Goal: Task Accomplishment & Management: Manage account settings

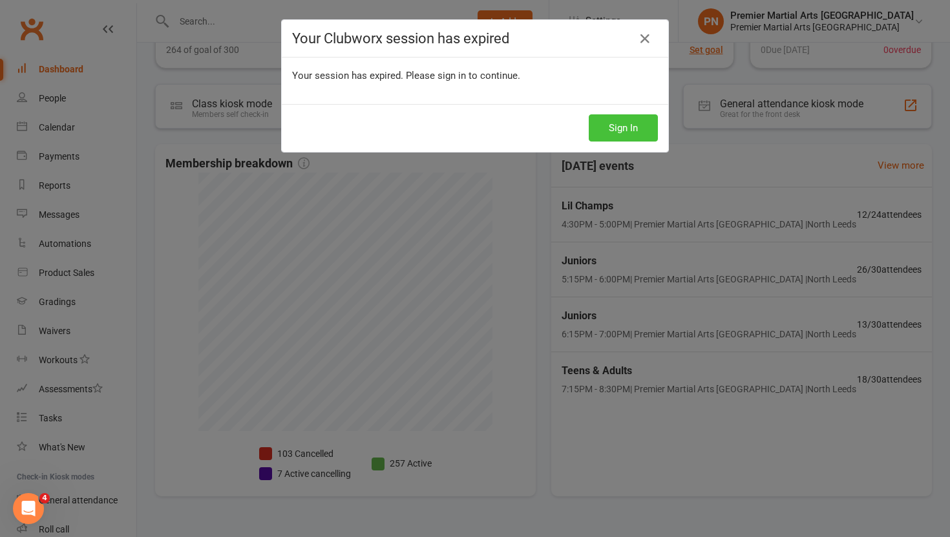
click at [635, 131] on button "Sign In" at bounding box center [623, 127] width 69 height 27
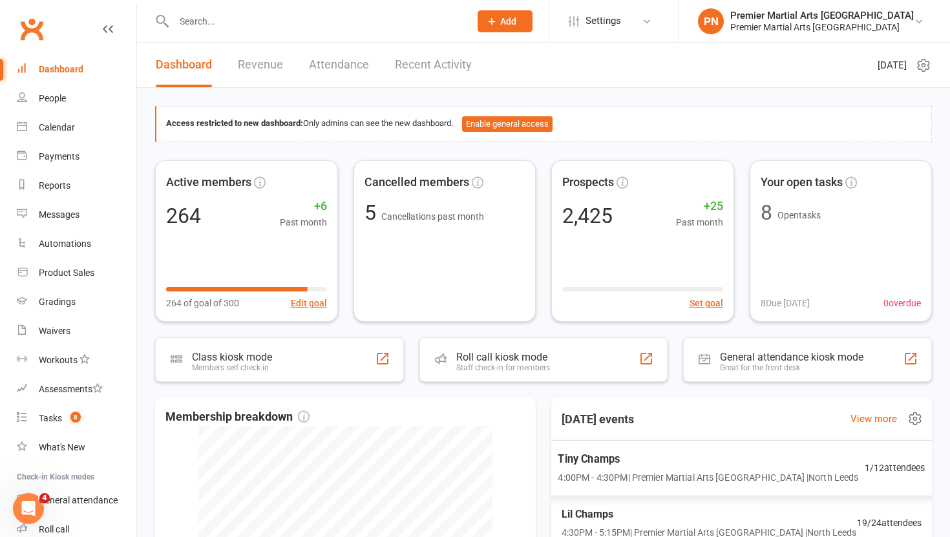
click at [624, 467] on span "Tiny Champs" at bounding box center [708, 459] width 301 height 17
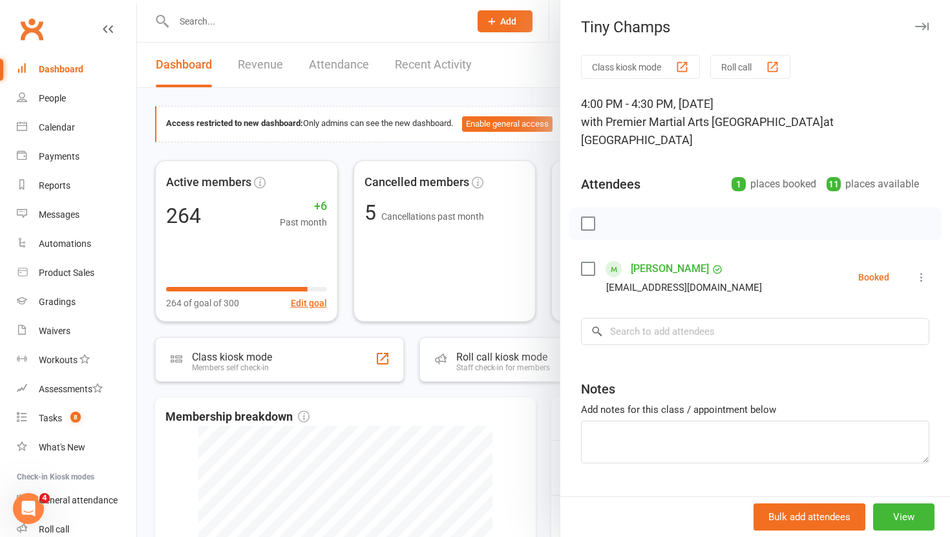
click at [543, 320] on div at bounding box center [543, 268] width 813 height 537
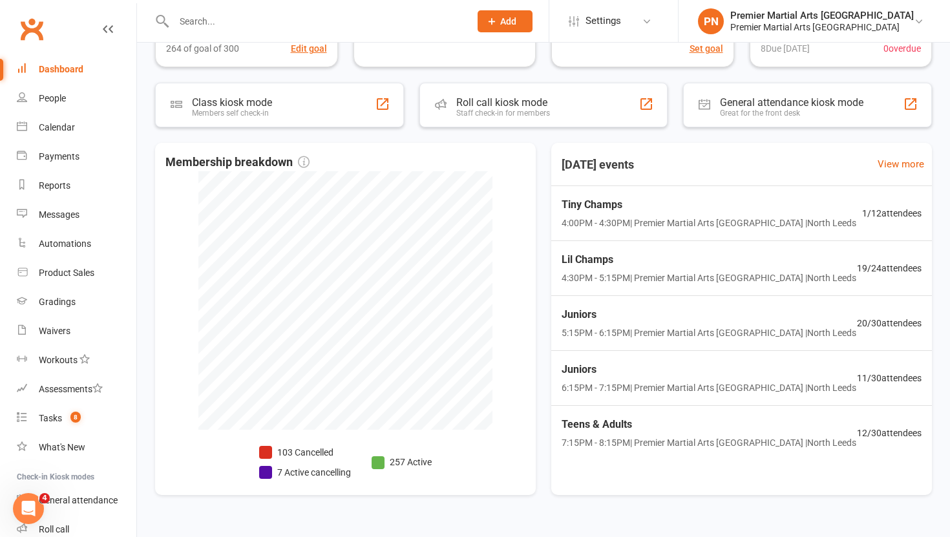
scroll to position [258, 0]
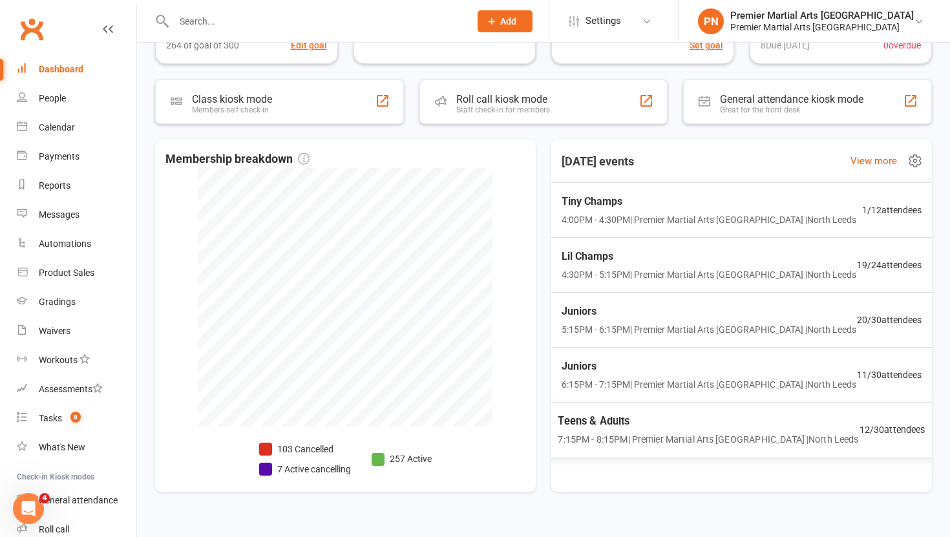
click at [707, 426] on span "Teens & Adults" at bounding box center [708, 421] width 301 height 17
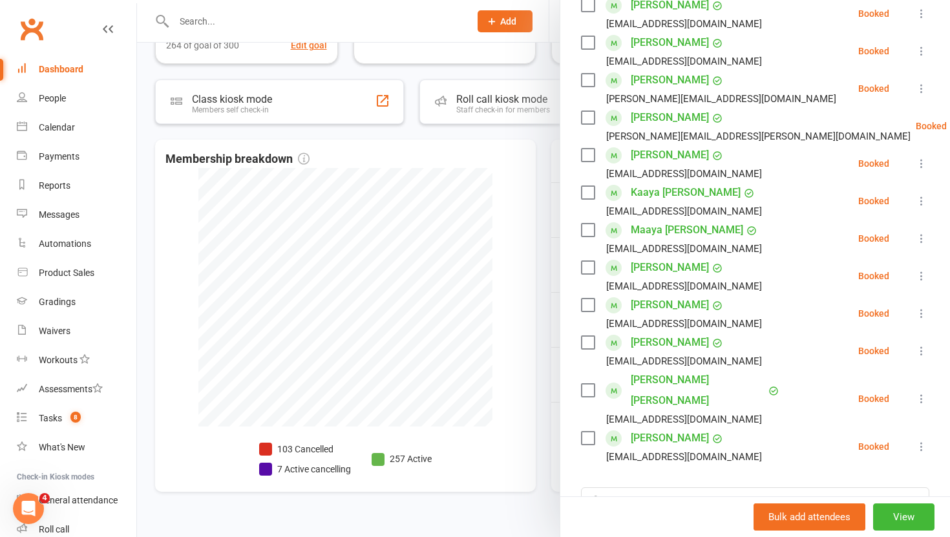
scroll to position [264, 0]
click at [924, 344] on icon at bounding box center [921, 350] width 13 height 13
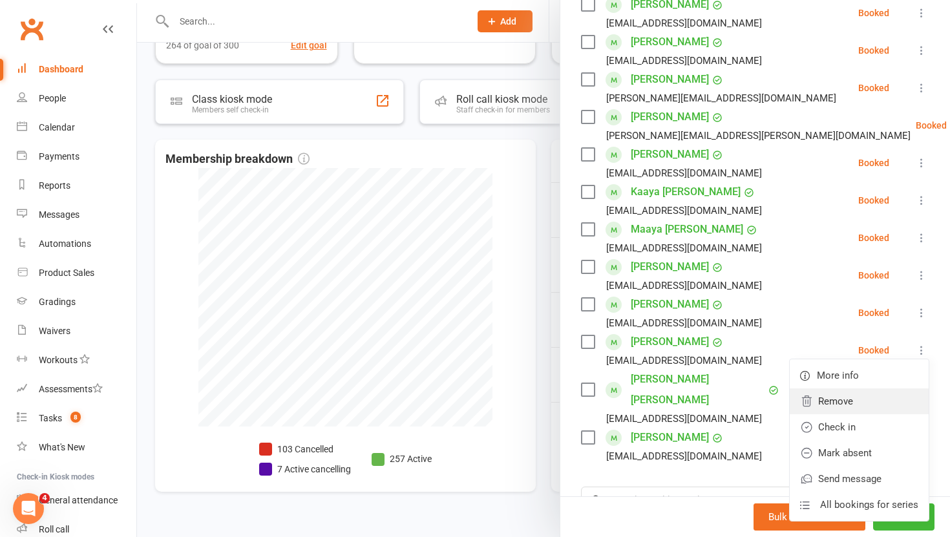
click at [865, 388] on link "Remove" at bounding box center [859, 401] width 139 height 26
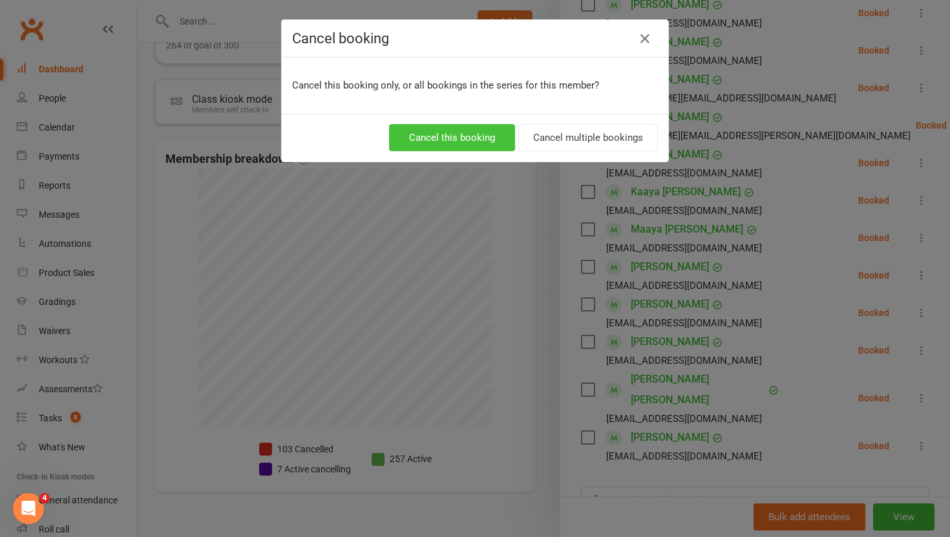
click at [445, 124] on button "Cancel this booking" at bounding box center [452, 137] width 126 height 27
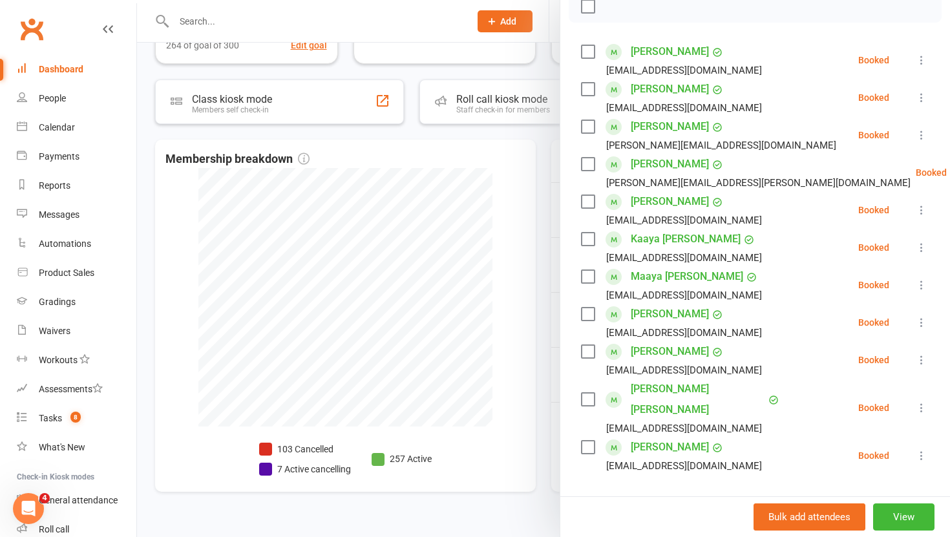
scroll to position [226, 0]
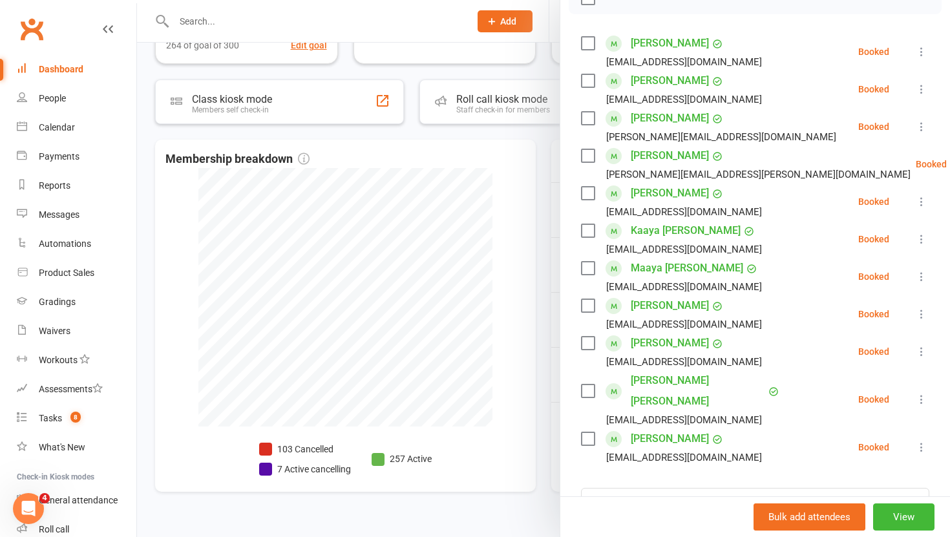
click at [540, 295] on div at bounding box center [543, 268] width 813 height 537
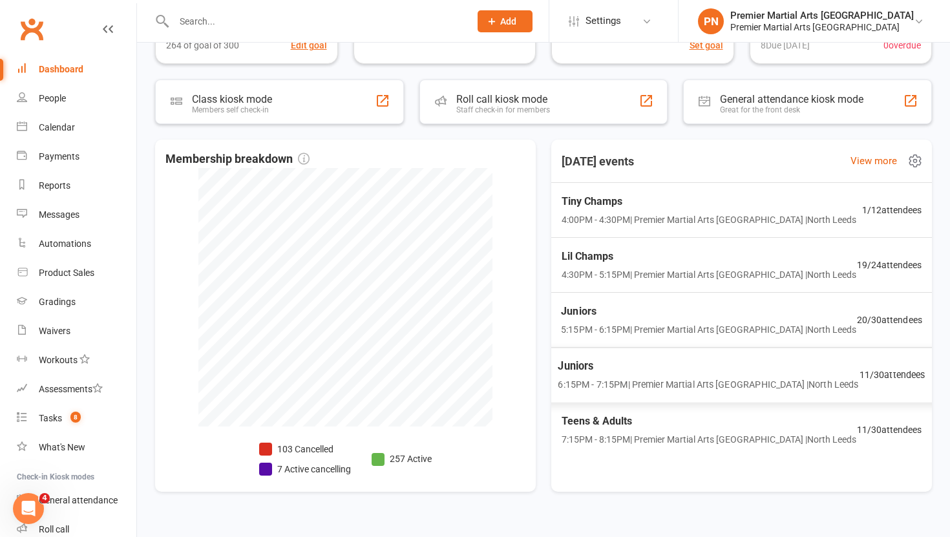
click at [646, 371] on span "Juniors" at bounding box center [708, 366] width 301 height 17
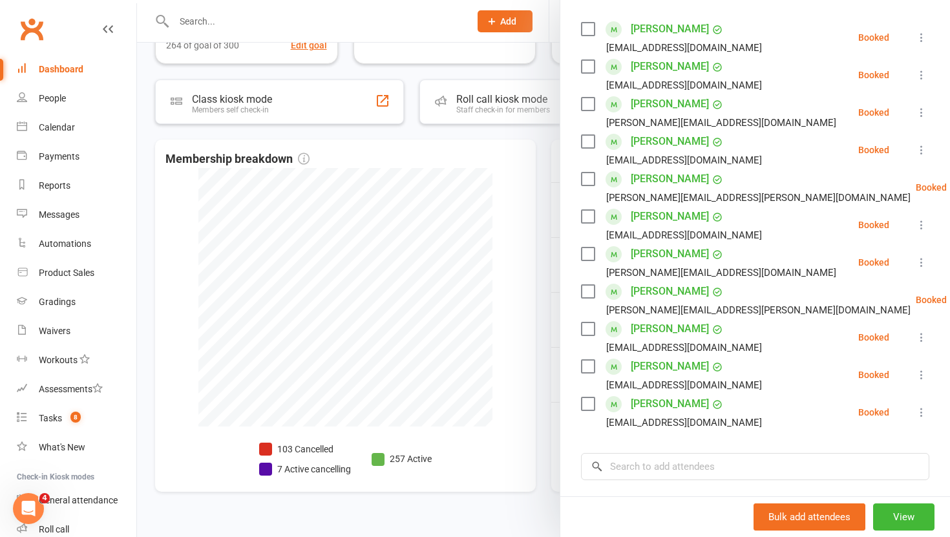
scroll to position [0, 0]
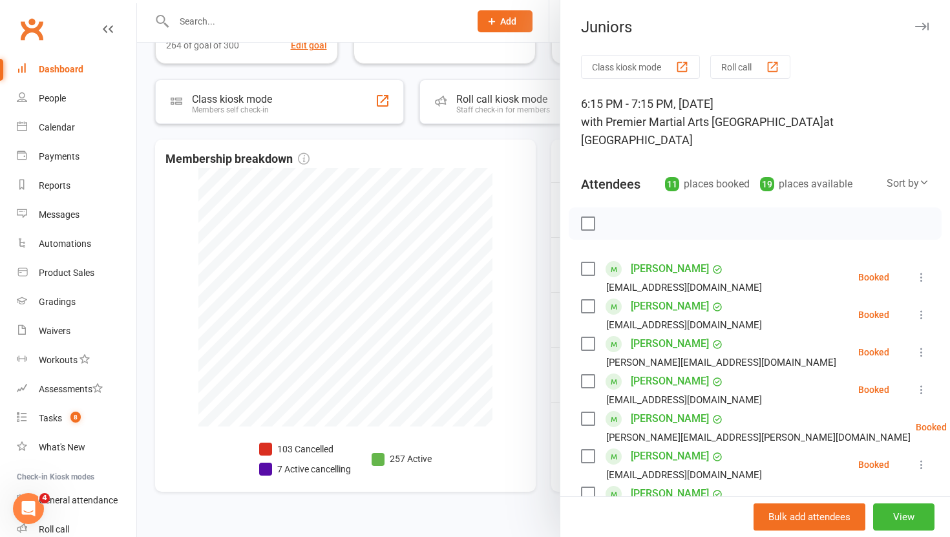
click at [548, 280] on div at bounding box center [543, 268] width 813 height 537
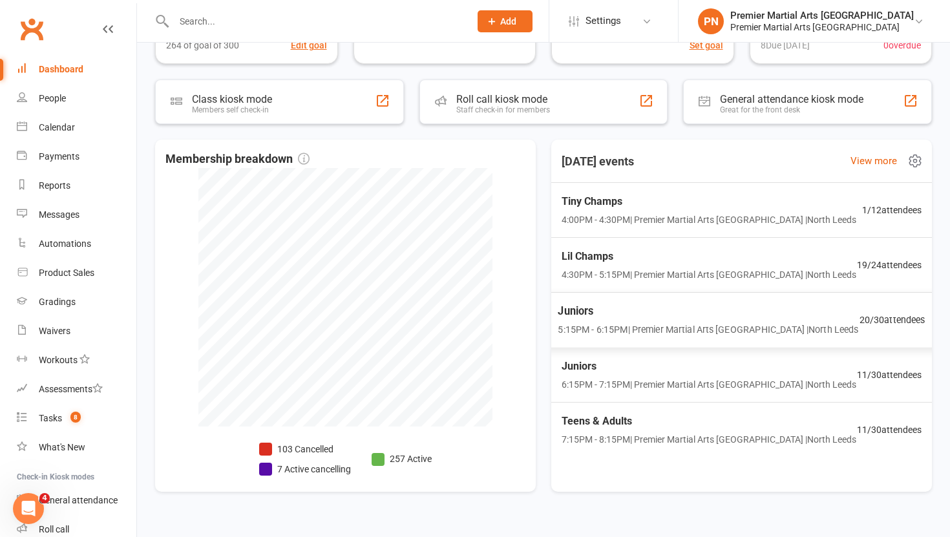
click at [615, 311] on span "Juniors" at bounding box center [708, 311] width 301 height 17
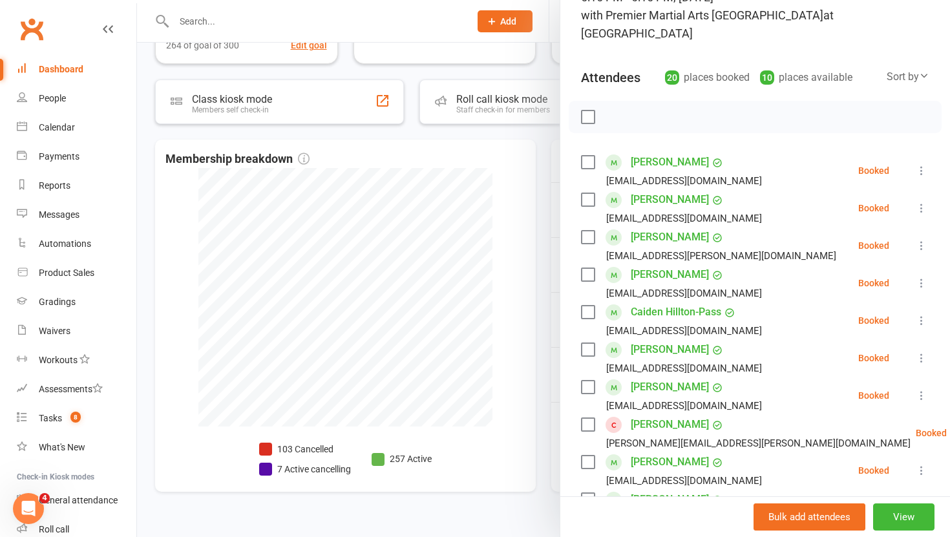
scroll to position [114, 0]
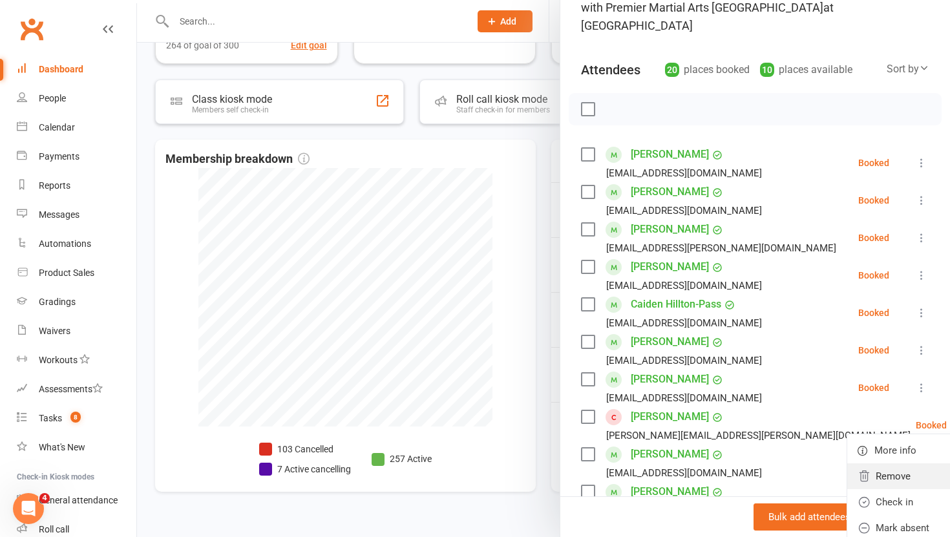
click at [860, 463] on link "Remove" at bounding box center [916, 476] width 139 height 26
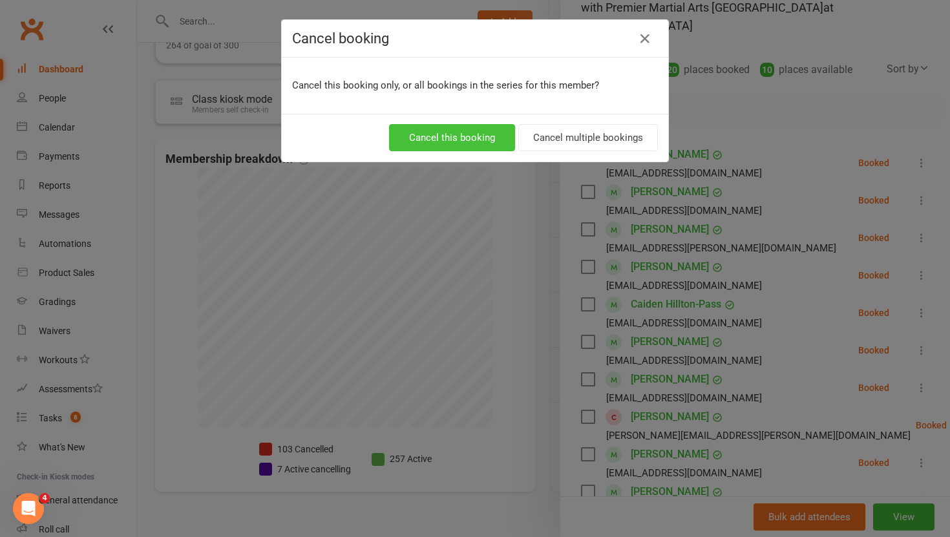
click at [463, 136] on button "Cancel this booking" at bounding box center [452, 137] width 126 height 27
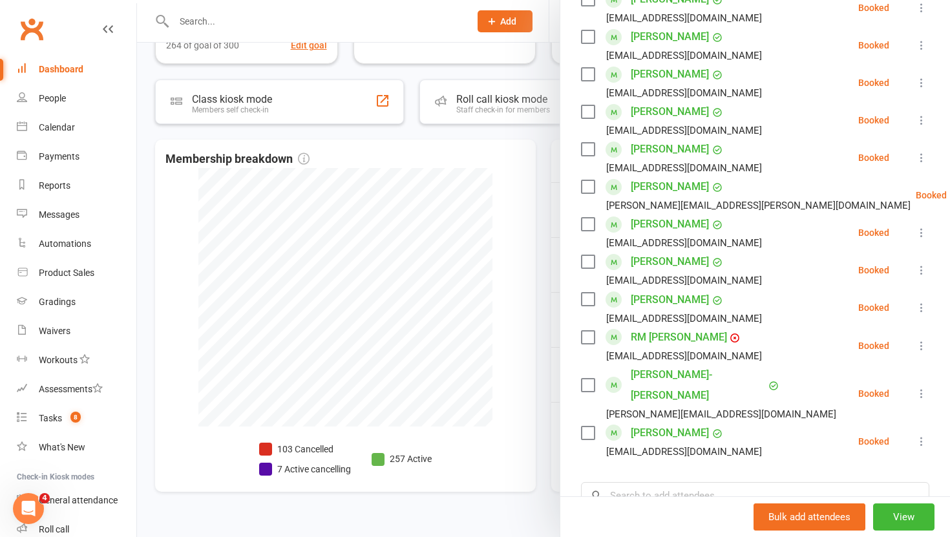
scroll to position [0, 0]
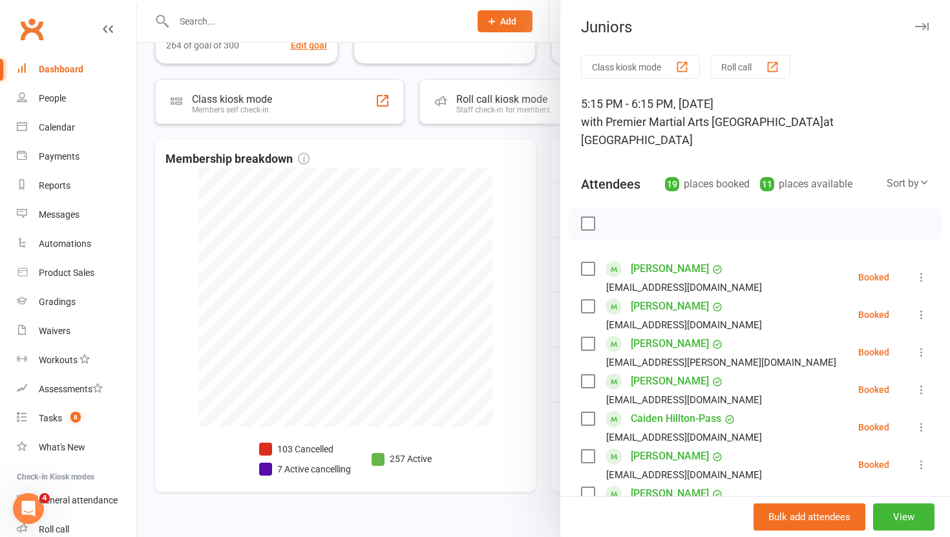
click at [543, 276] on div at bounding box center [543, 268] width 813 height 537
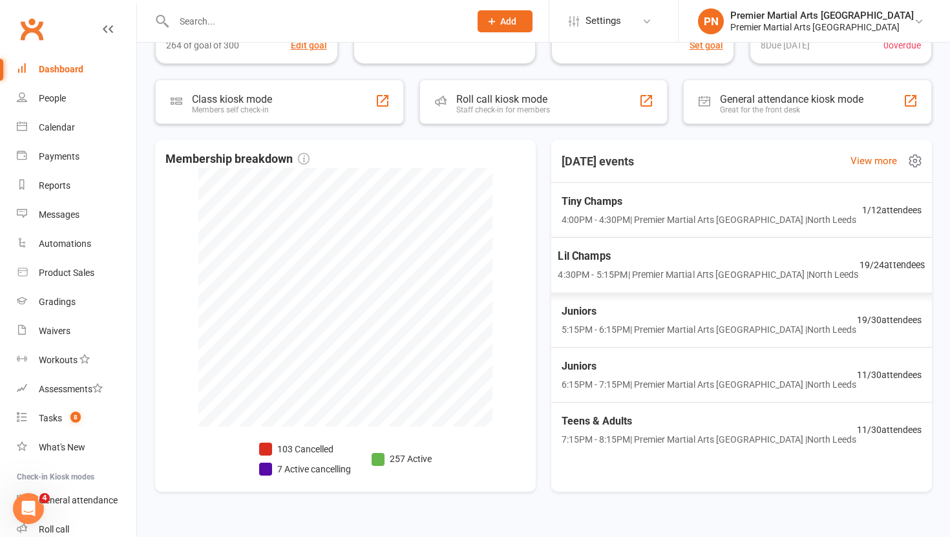
click at [658, 268] on span "4:30PM - 5:15PM | Premier Martial Arts [GEOGRAPHIC_DATA] | [GEOGRAPHIC_DATA]" at bounding box center [708, 275] width 301 height 15
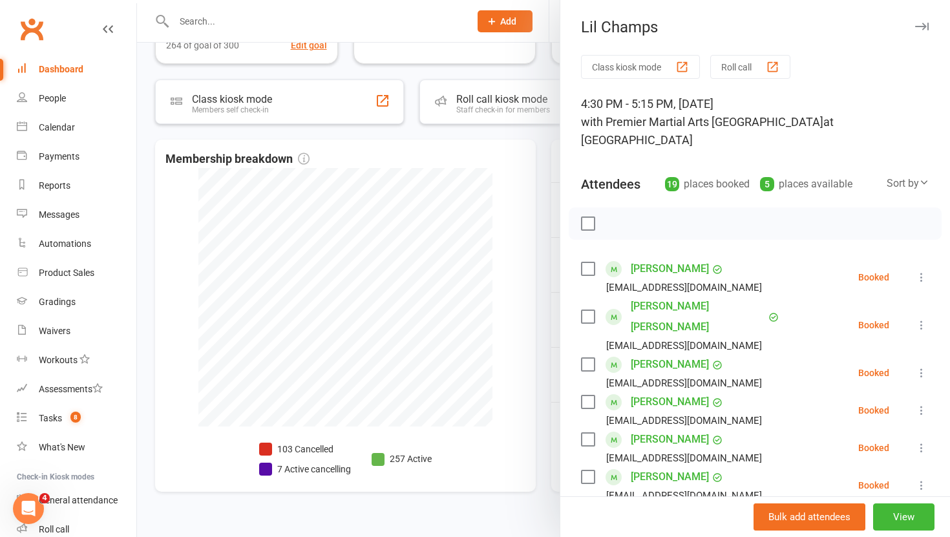
click at [548, 260] on div at bounding box center [543, 268] width 813 height 537
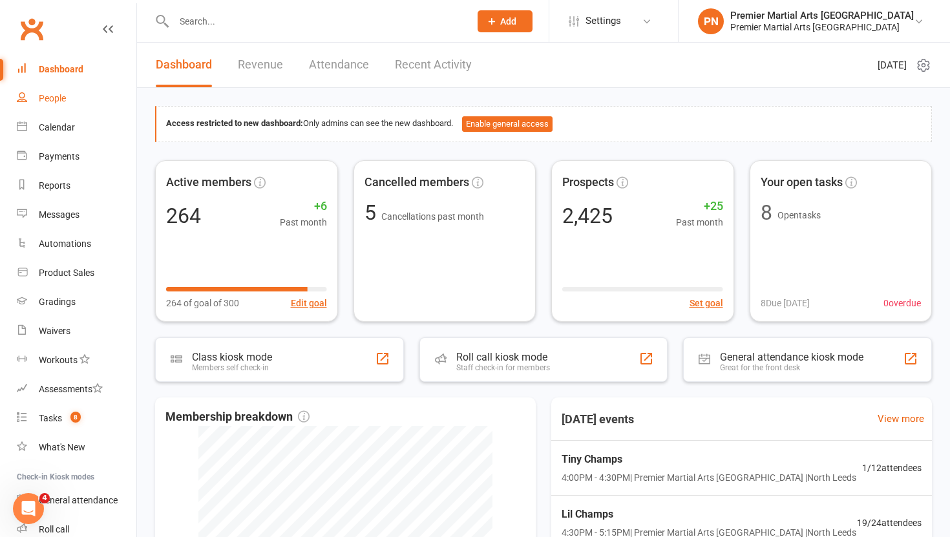
click at [63, 104] on link "People" at bounding box center [77, 98] width 120 height 29
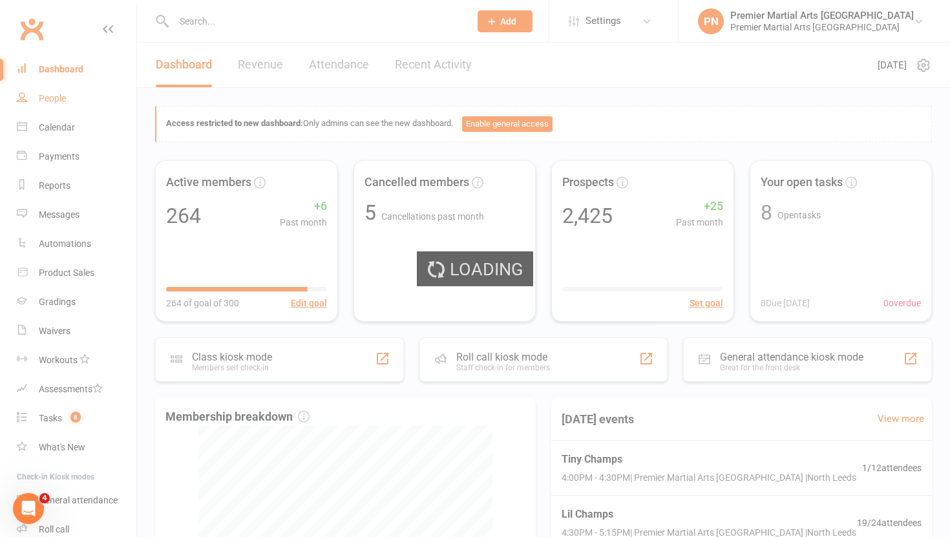
select select "100"
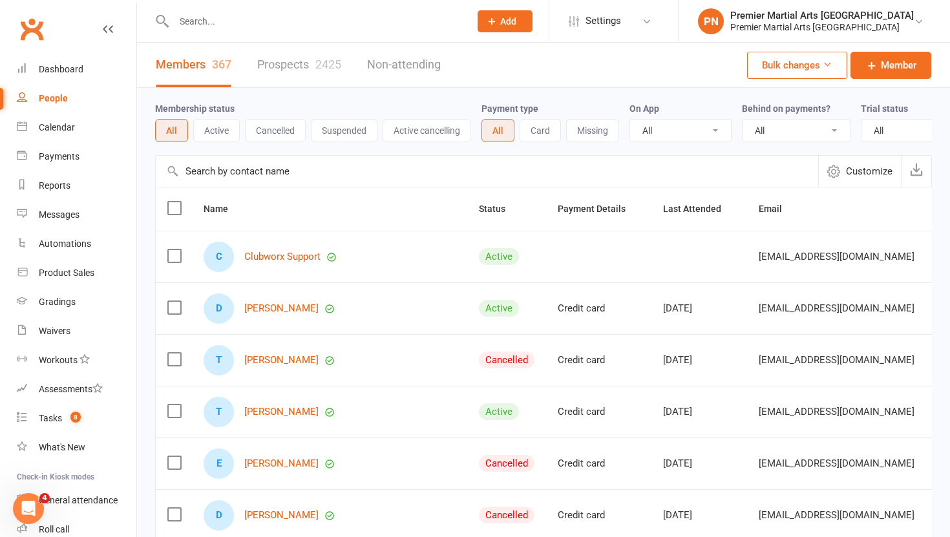
click at [281, 67] on link "Prospects 2425" at bounding box center [299, 65] width 84 height 45
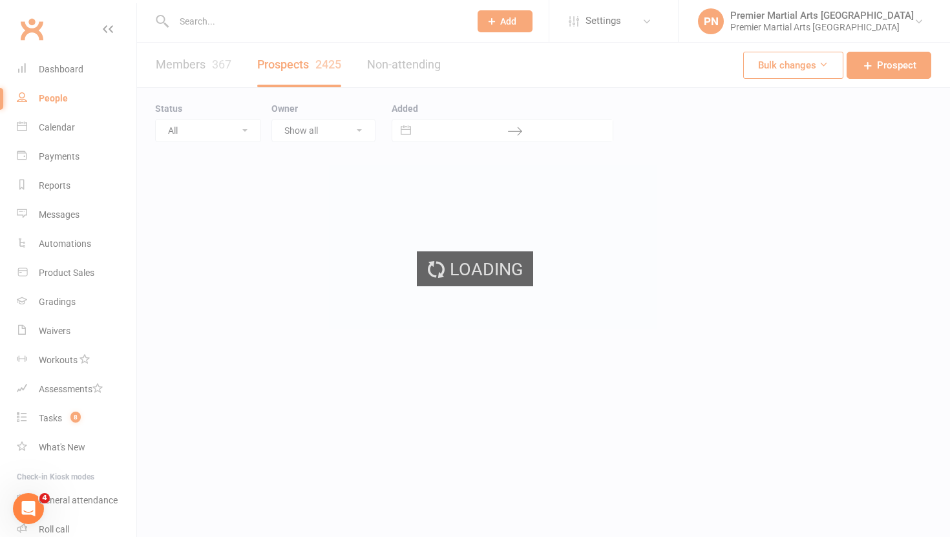
select select "100"
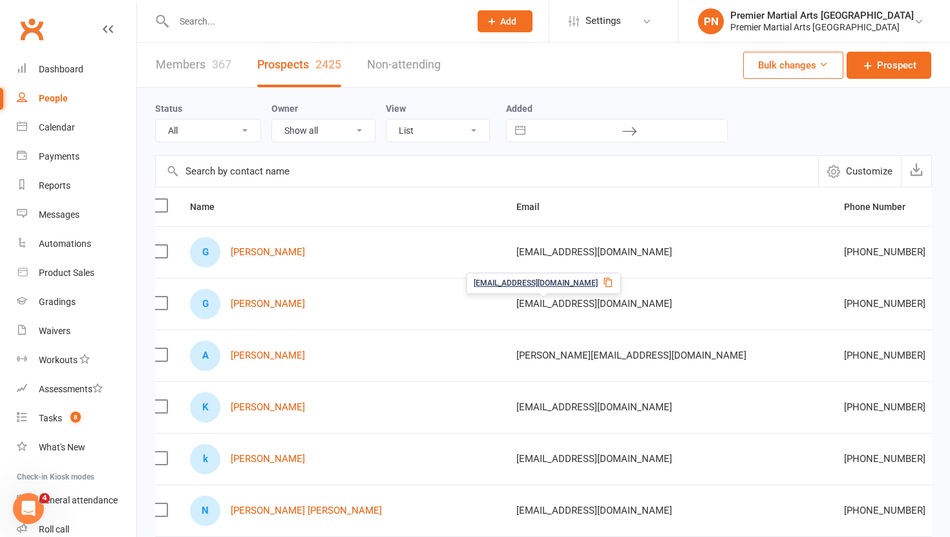
scroll to position [0, 4]
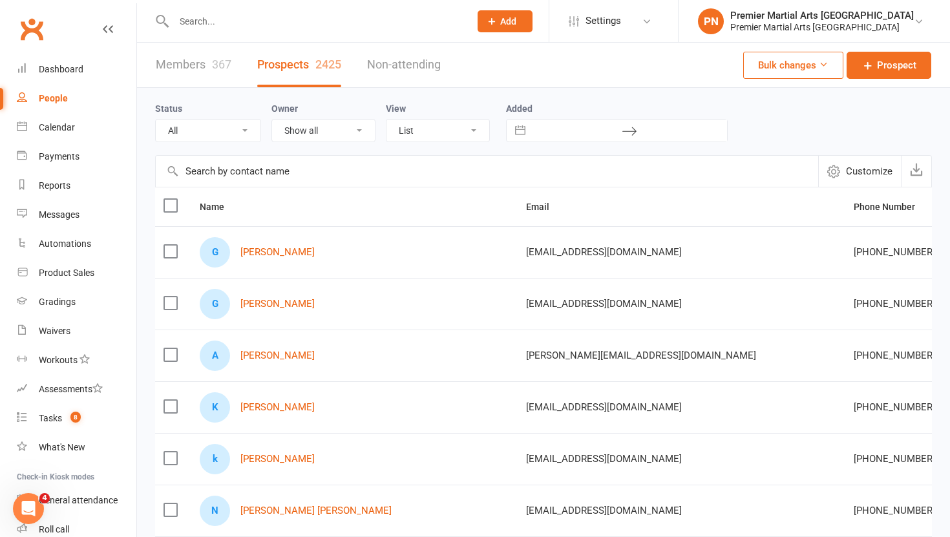
click at [174, 301] on label at bounding box center [170, 303] width 13 height 13
click at [174, 297] on input "checkbox" at bounding box center [170, 297] width 13 height 0
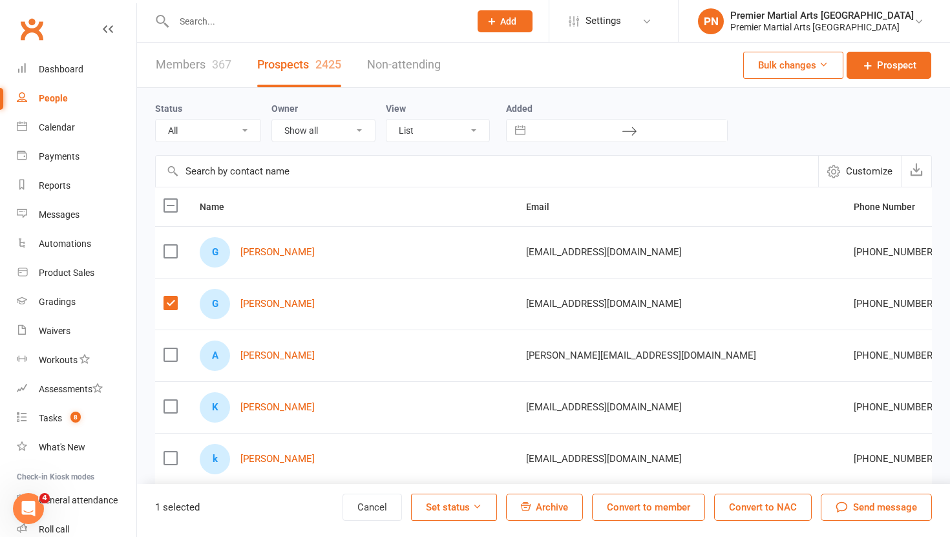
click at [530, 509] on icon "button" at bounding box center [526, 506] width 10 height 10
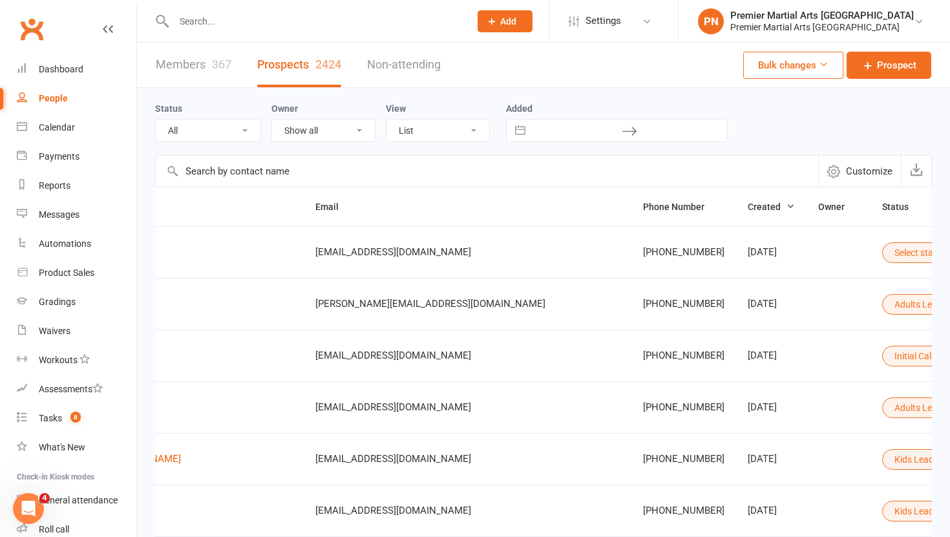
scroll to position [0, 226]
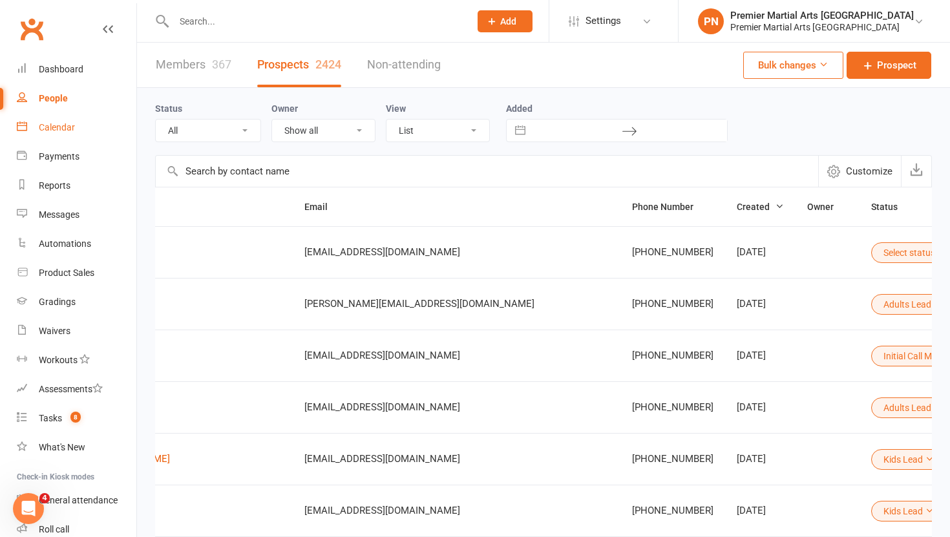
click at [57, 127] on div "Calendar" at bounding box center [57, 127] width 36 height 10
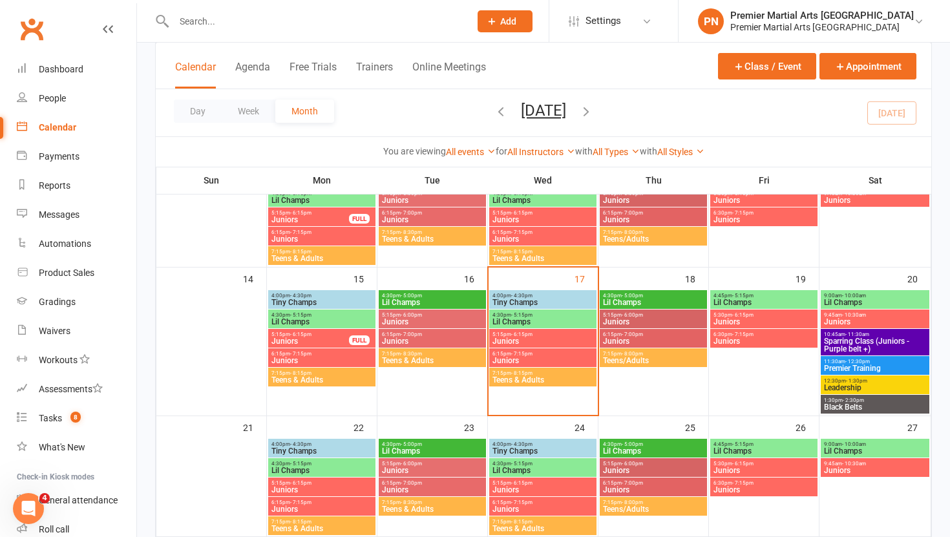
scroll to position [306, 0]
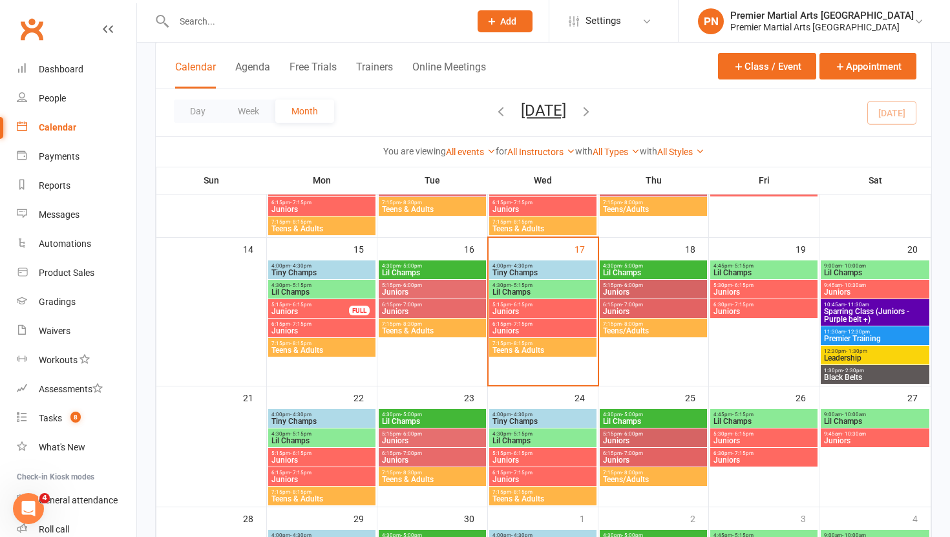
click at [892, 268] on span "9:00am - 10:00am" at bounding box center [874, 266] width 103 height 6
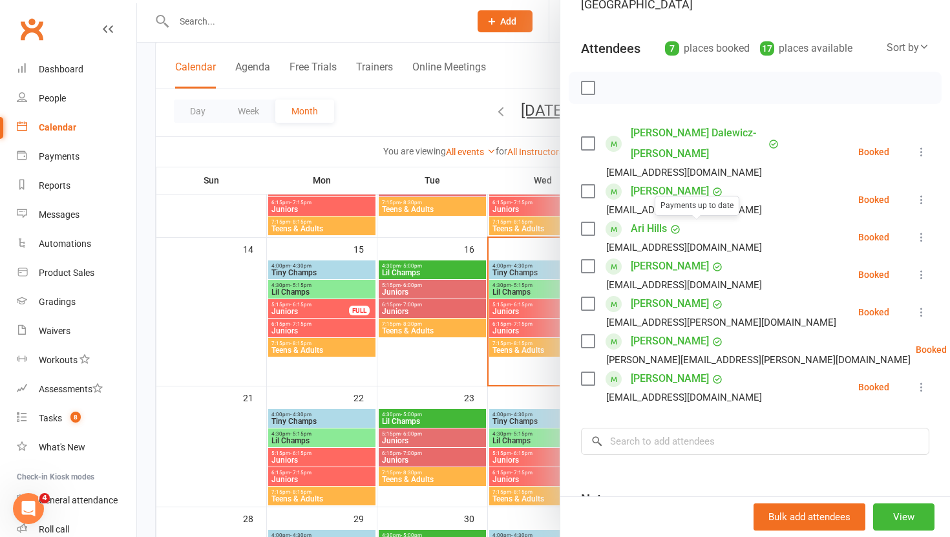
scroll to position [231, 0]
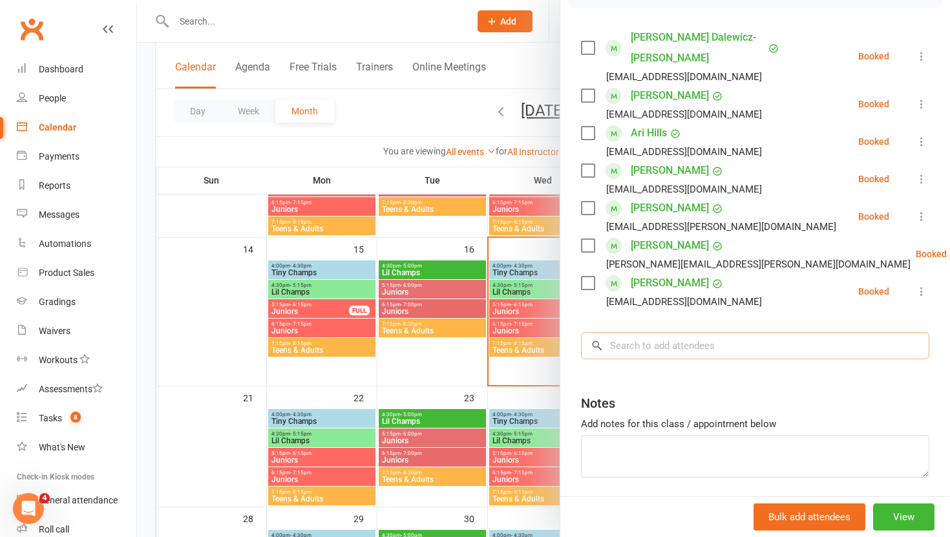
click at [657, 332] on input "search" at bounding box center [755, 345] width 348 height 27
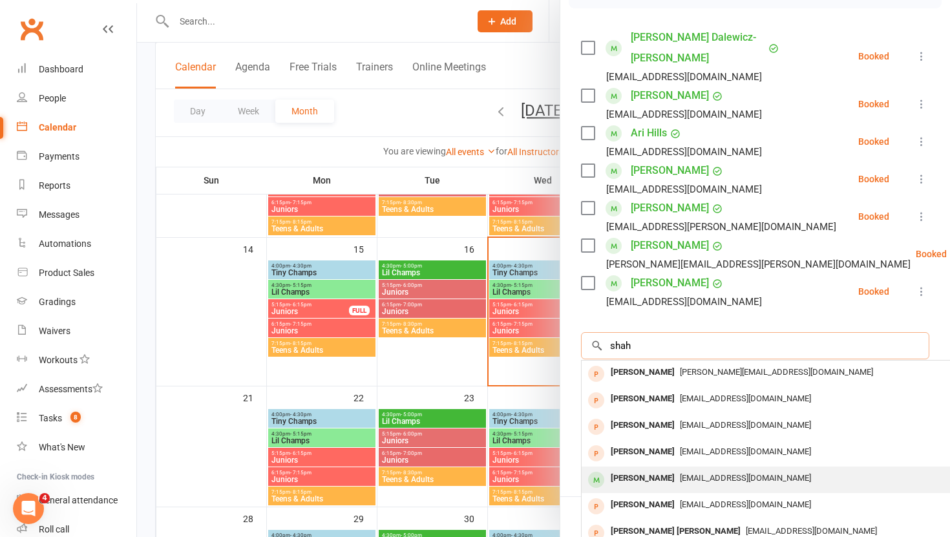
type input "shah"
click at [644, 469] on div "[PERSON_NAME]" at bounding box center [643, 478] width 74 height 19
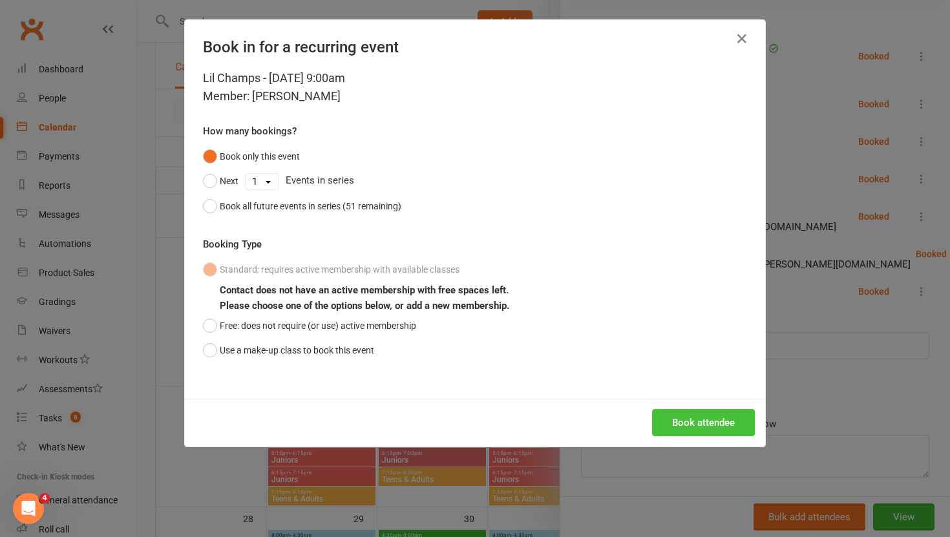
click at [682, 416] on button "Book attendee" at bounding box center [703, 422] width 103 height 27
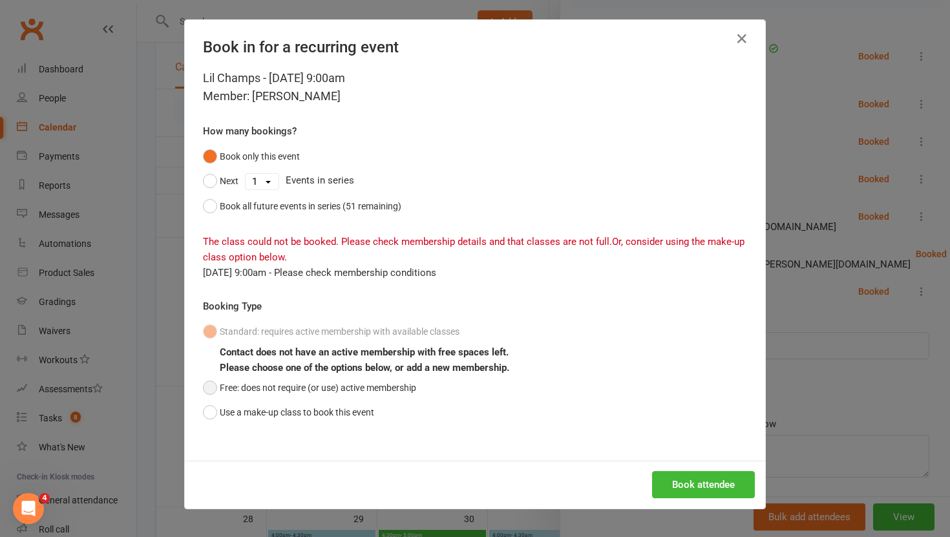
click at [208, 386] on button "Free: does not require (or use) active membership" at bounding box center [309, 387] width 213 height 25
click at [714, 486] on button "Book attendee" at bounding box center [703, 484] width 103 height 27
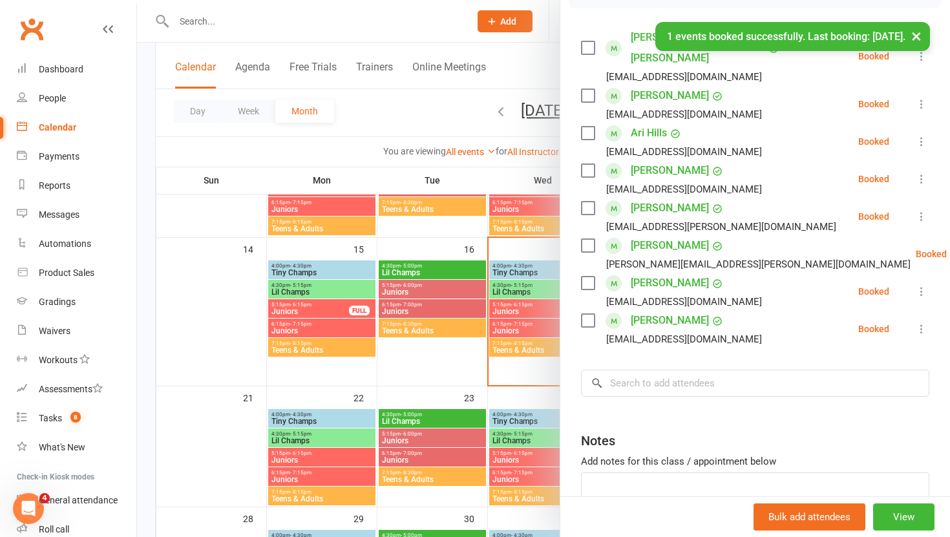
click at [411, 22] on div "× 1 events booked successfully. Last booking: [DATE]." at bounding box center [466, 22] width 933 height 0
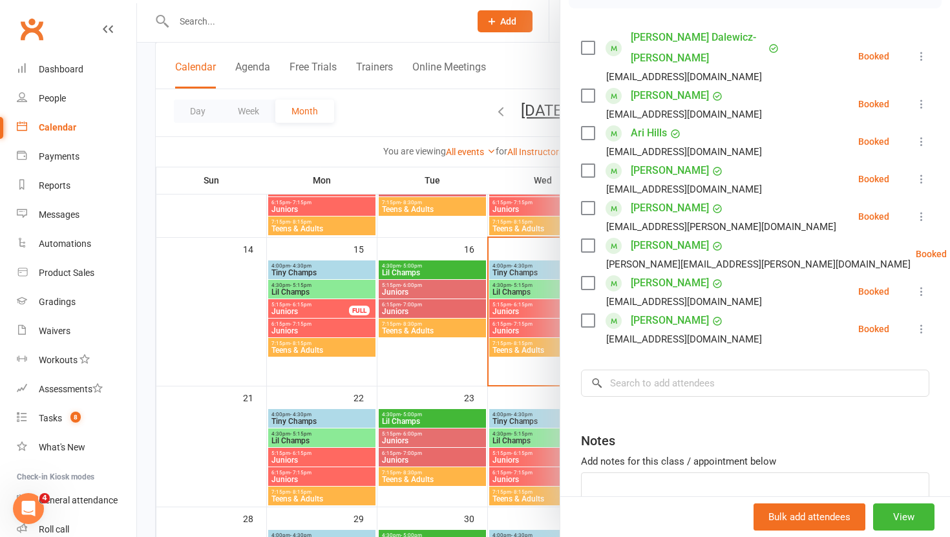
click at [399, 114] on div at bounding box center [543, 268] width 813 height 537
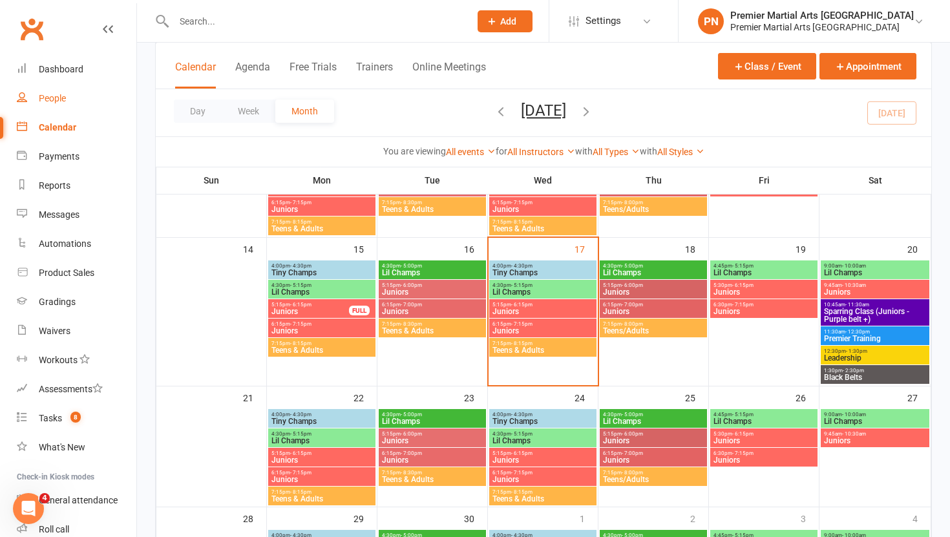
click at [57, 101] on div "People" at bounding box center [52, 98] width 27 height 10
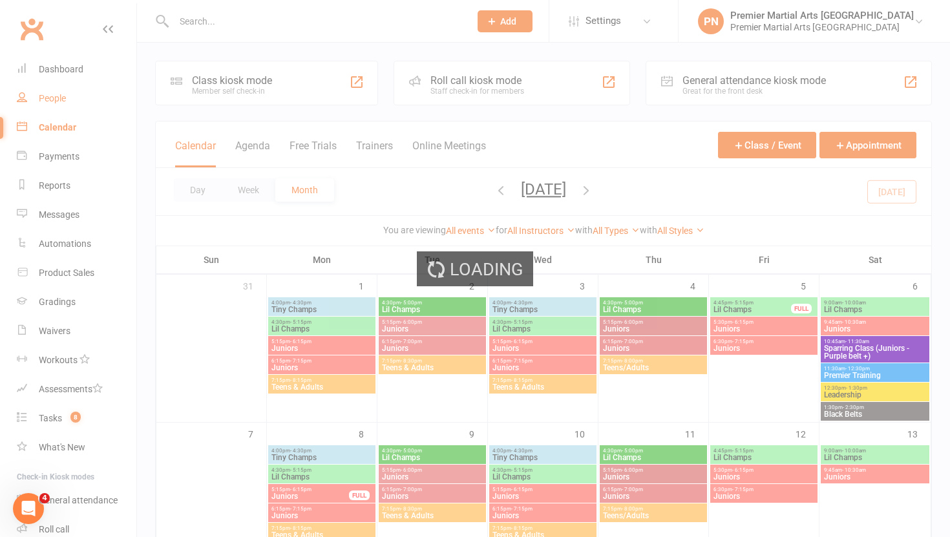
select select "100"
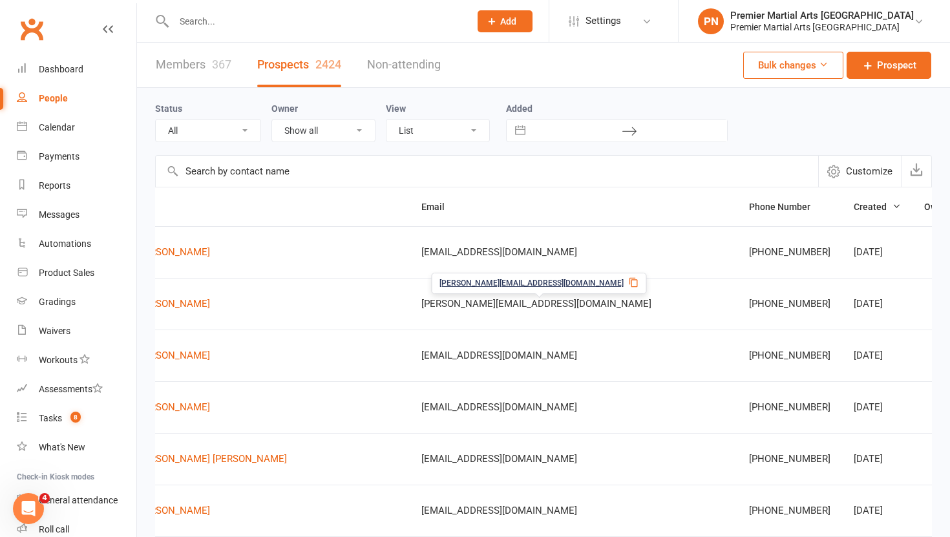
scroll to position [0, 226]
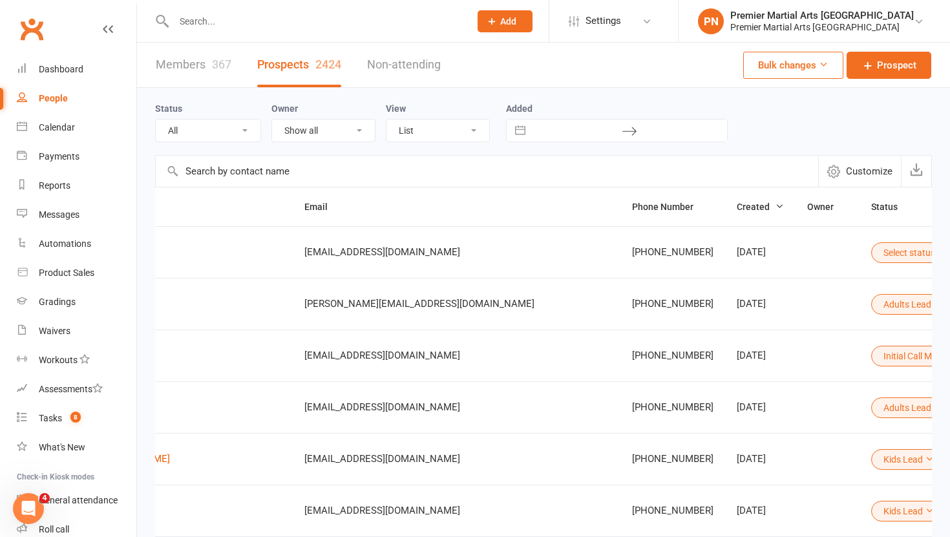
click at [871, 253] on button "Select status" at bounding box center [914, 252] width 87 height 21
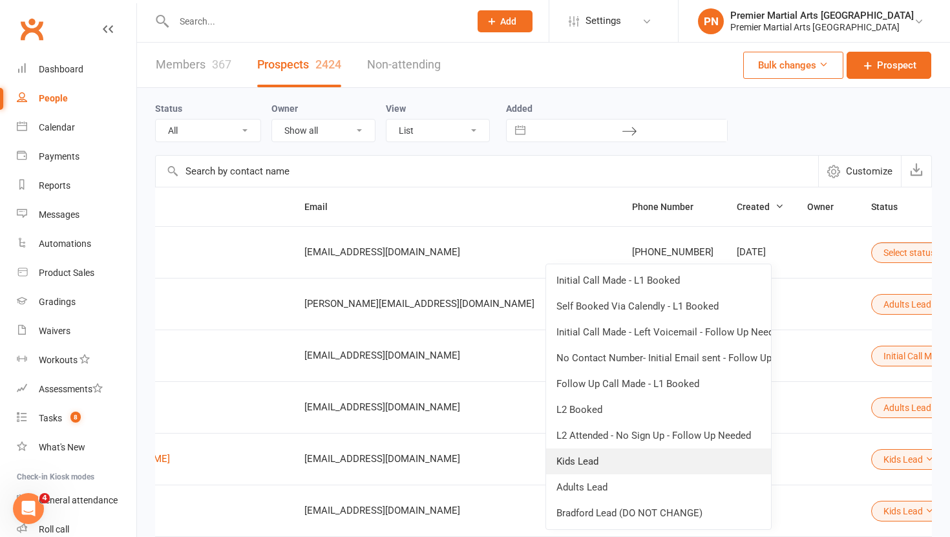
click at [635, 457] on link "Kids Lead" at bounding box center [658, 462] width 225 height 26
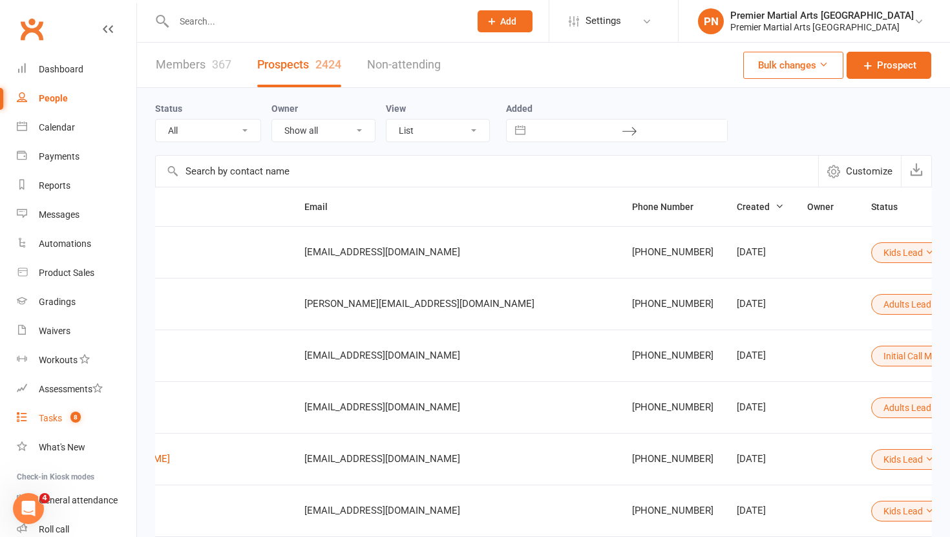
click at [57, 416] on div "Tasks" at bounding box center [50, 418] width 23 height 10
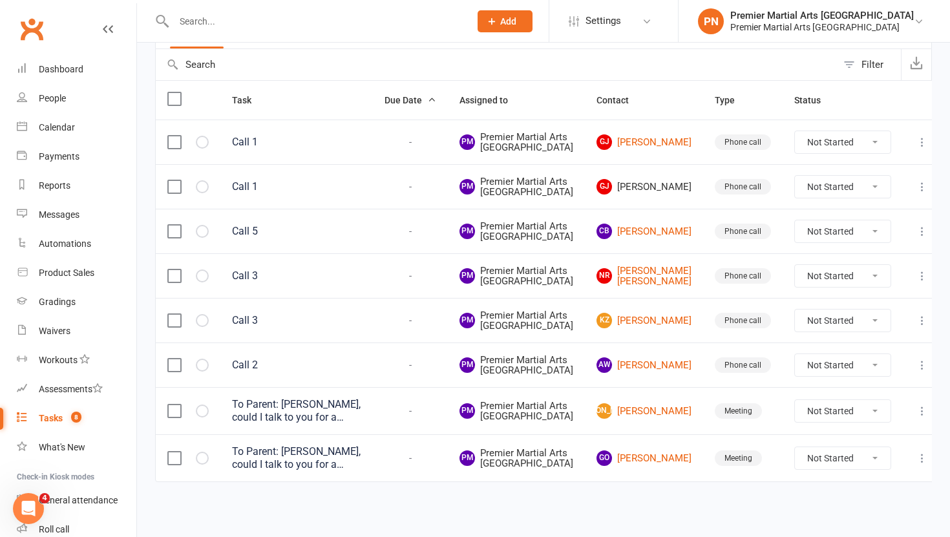
scroll to position [359, 0]
click at [869, 400] on select "Not Started In Progress Waiting Complete" at bounding box center [843, 411] width 96 height 22
click at [795, 400] on select "Not Started In Progress Waiting Complete" at bounding box center [843, 411] width 96 height 22
select select "unstarted"
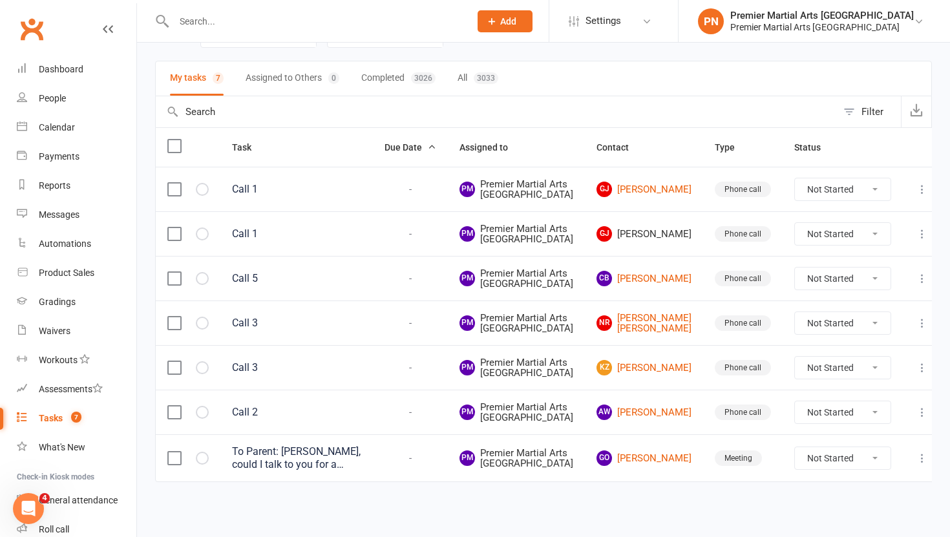
click at [869, 447] on select "Not Started In Progress Waiting Complete" at bounding box center [843, 458] width 96 height 22
click at [795, 447] on select "Not Started In Progress Waiting Complete" at bounding box center [843, 458] width 96 height 22
select select "unstarted"
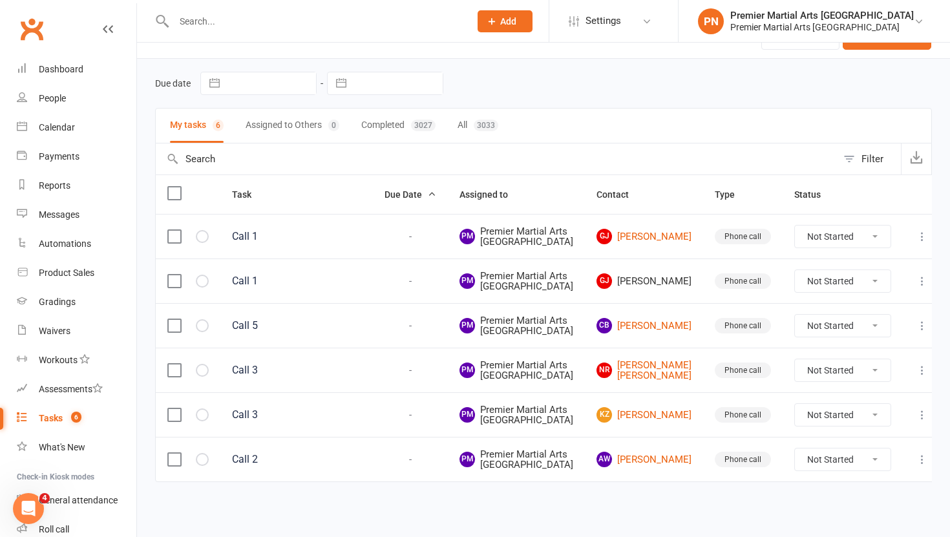
scroll to position [96, 0]
click at [174, 275] on label at bounding box center [173, 281] width 13 height 13
click at [174, 275] on input "checkbox" at bounding box center [173, 275] width 13 height 0
click at [781, 509] on icon "button" at bounding box center [775, 507] width 13 height 13
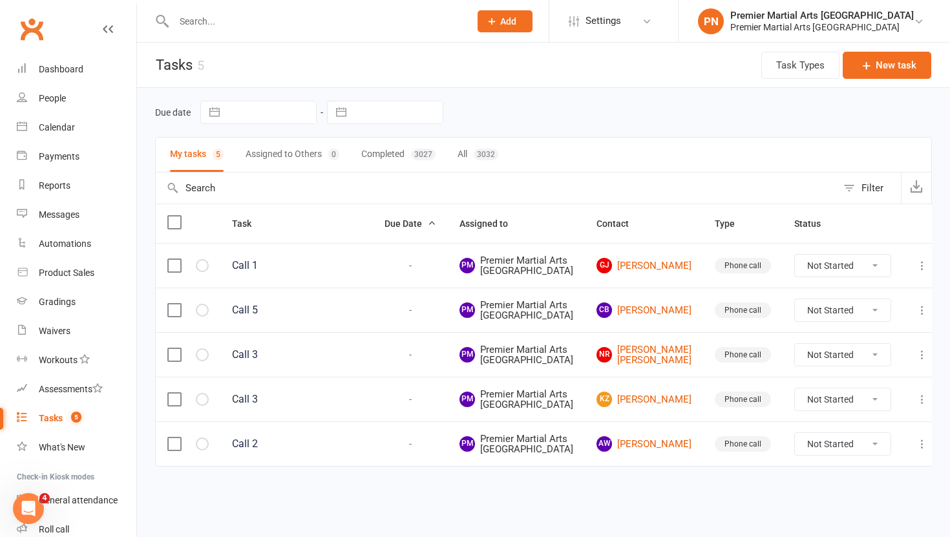
scroll to position [0, 0]
click at [913, 23] on div "Premier Martial Arts [GEOGRAPHIC_DATA]" at bounding box center [822, 27] width 184 height 12
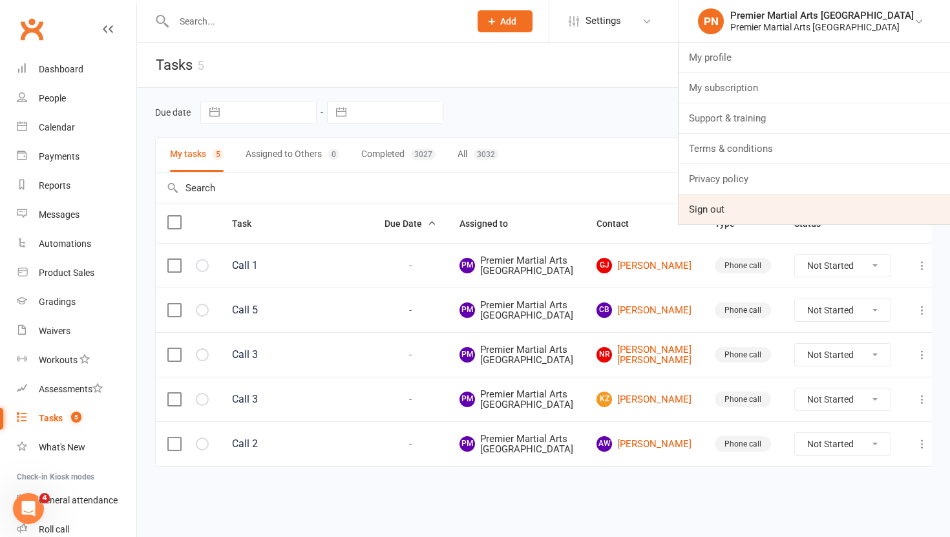
click at [768, 212] on link "Sign out" at bounding box center [814, 210] width 271 height 30
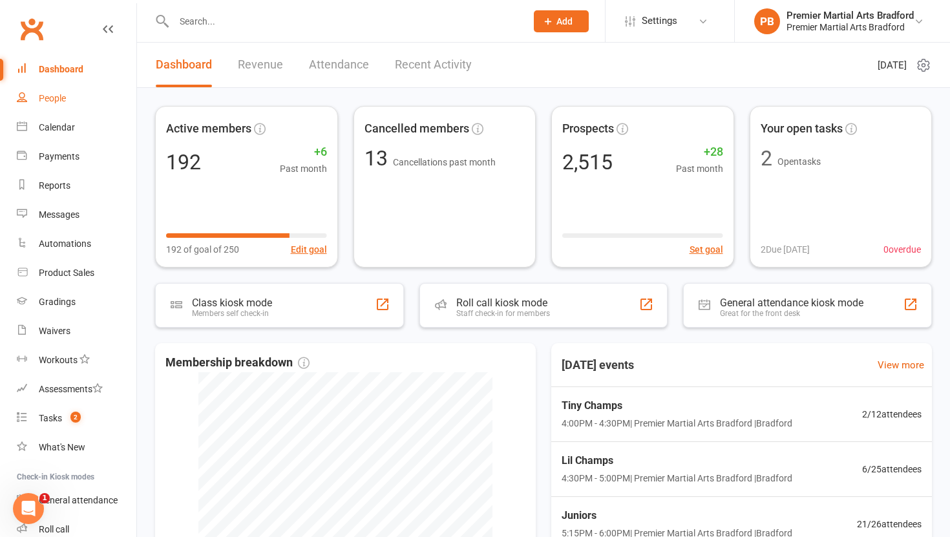
click at [63, 105] on link "People" at bounding box center [77, 98] width 120 height 29
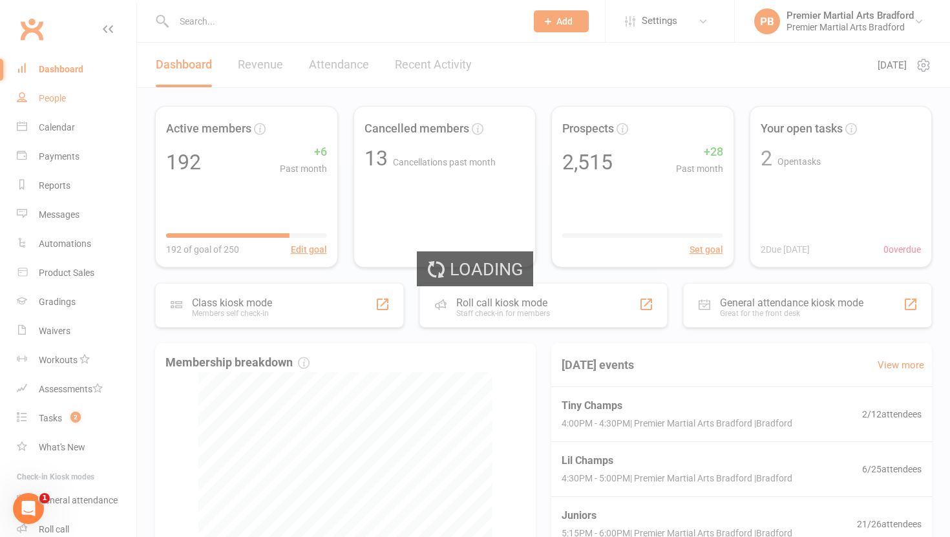
select select "100"
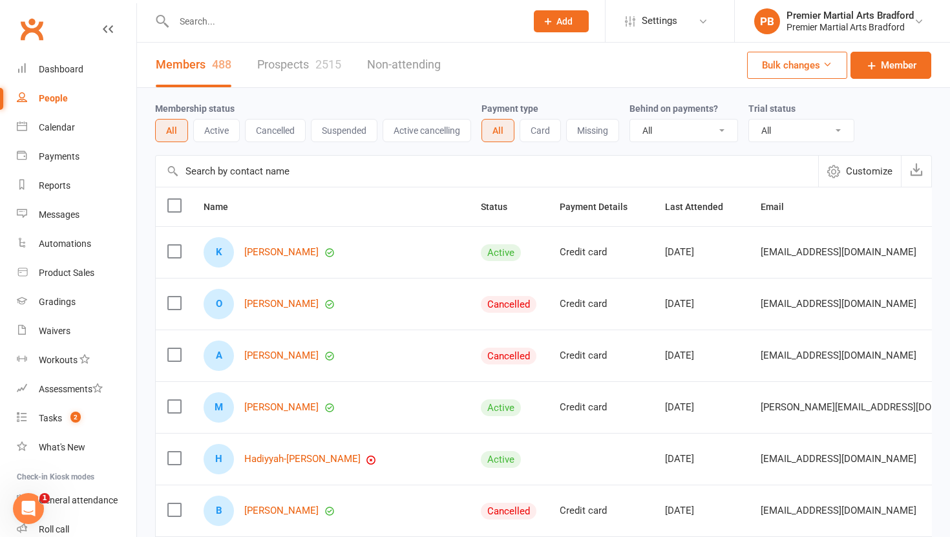
click at [287, 67] on link "Prospects 2515" at bounding box center [299, 65] width 84 height 45
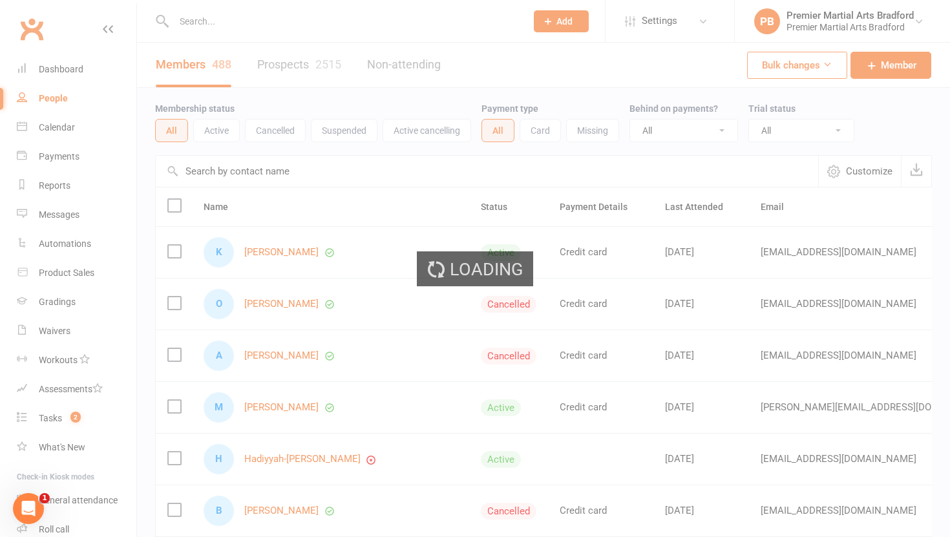
select select "100"
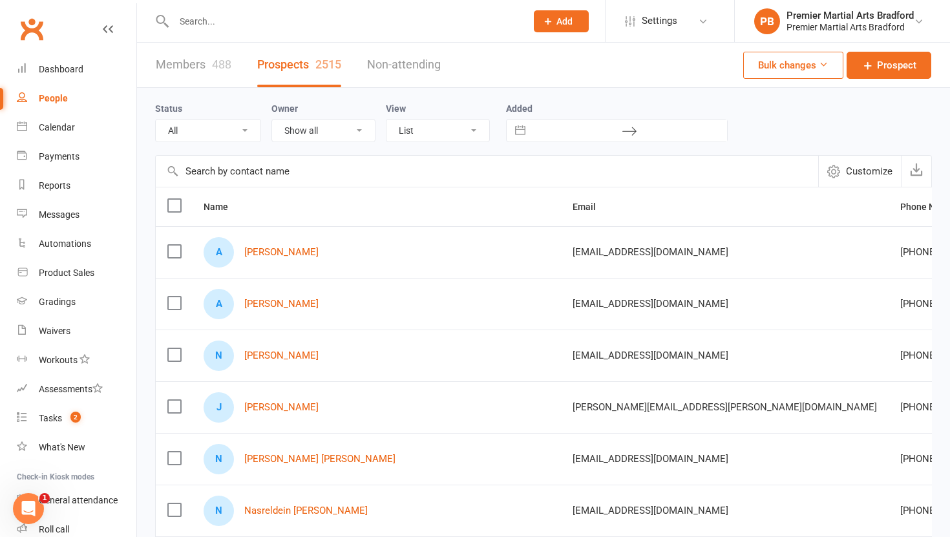
click at [284, 17] on input "text" at bounding box center [343, 21] width 347 height 18
paste input "taryne.jansen2@gmail.com"
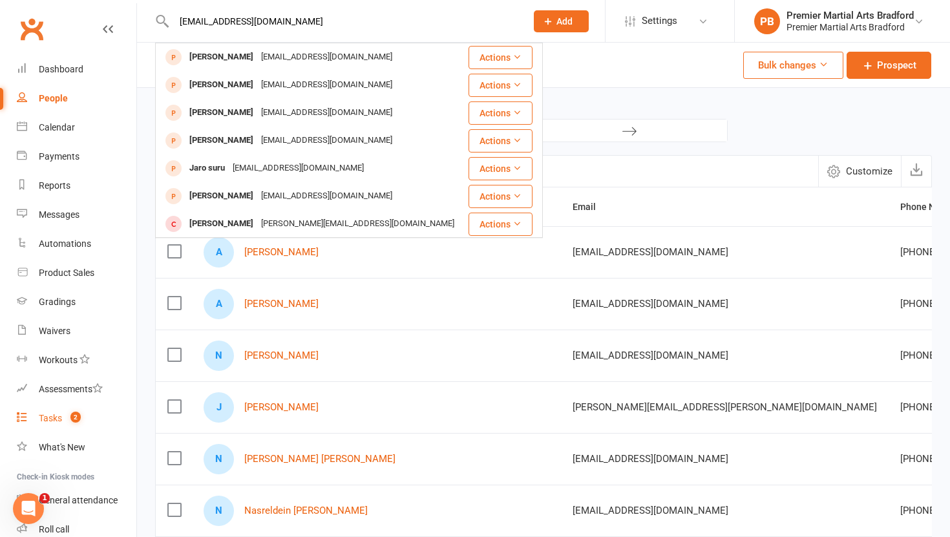
type input "taryne.jansen2@gmail.com"
click at [54, 421] on div "Tasks" at bounding box center [50, 418] width 23 height 10
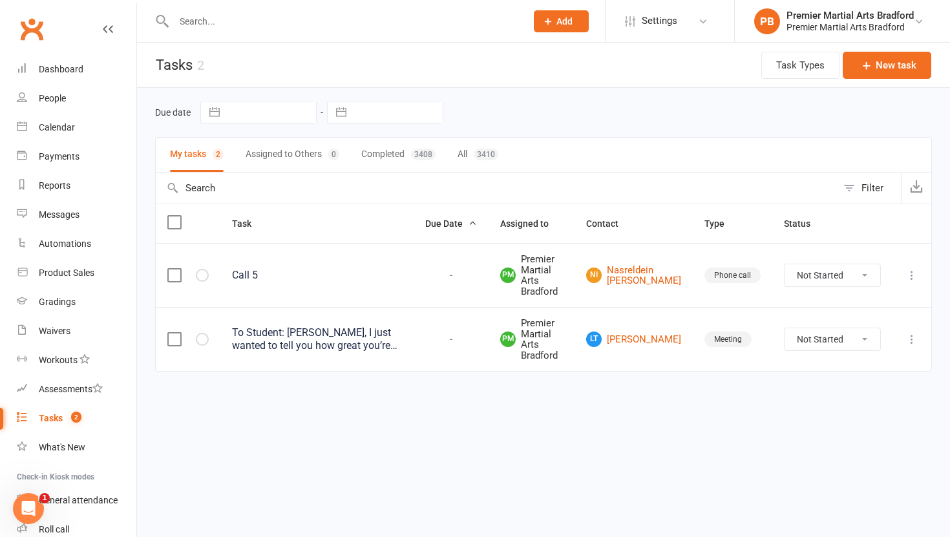
click at [867, 336] on select "Not Started In Progress Waiting Complete" at bounding box center [833, 339] width 96 height 22
click at [785, 328] on select "Not Started In Progress Waiting Complete" at bounding box center [833, 339] width 96 height 22
select select "unstarted"
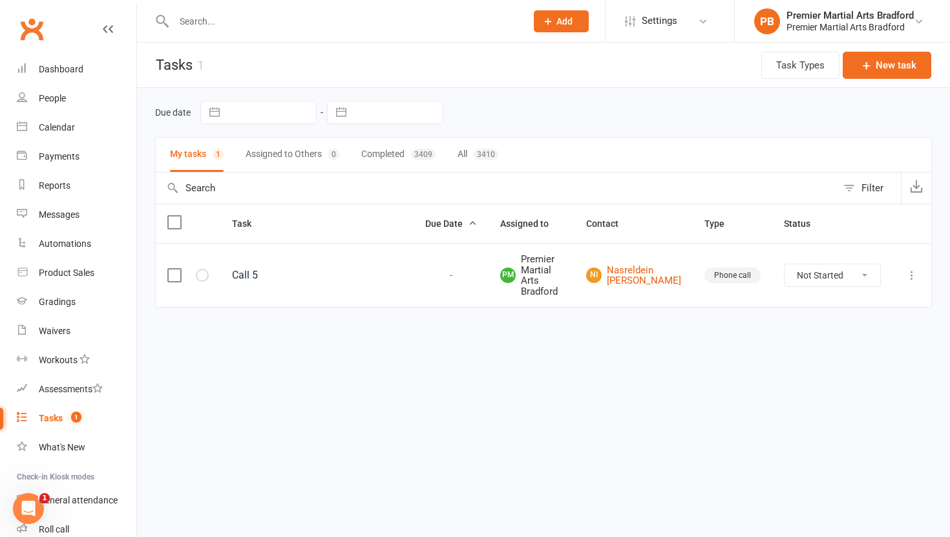
click at [272, 28] on input "text" at bounding box center [343, 21] width 347 height 18
paste input "asifaahmed81@gmail.com"
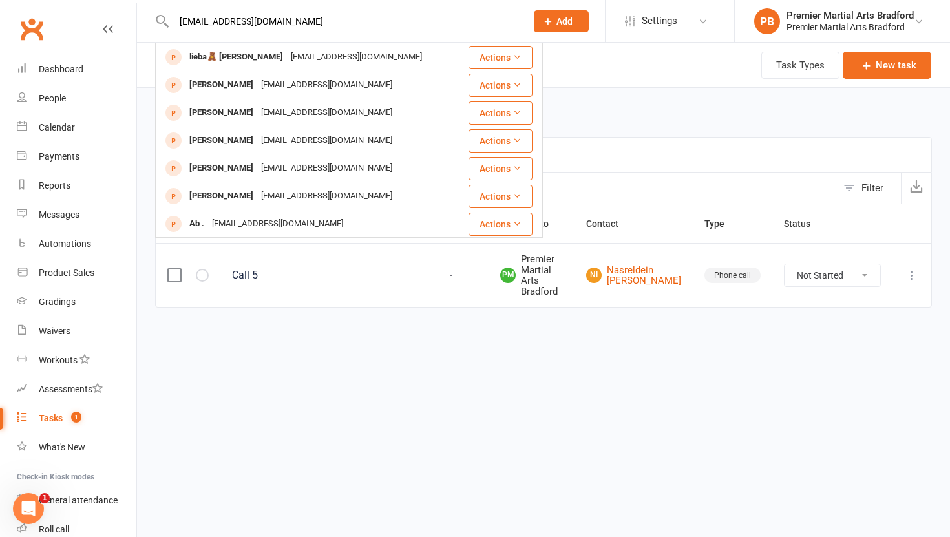
type input "asifaahmed81@gmail.com"
